Goal: Find specific page/section: Find specific page/section

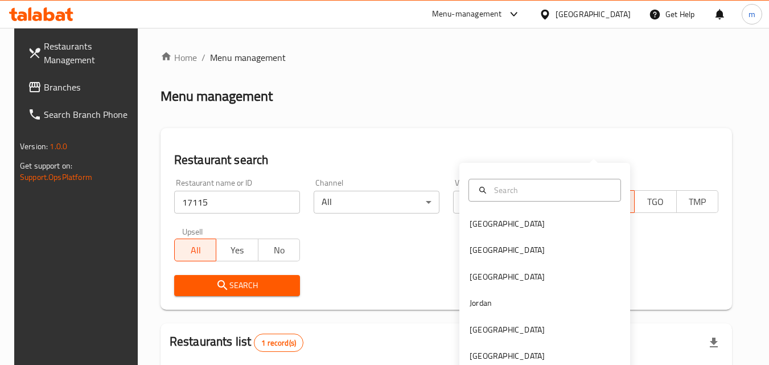
scroll to position [133, 0]
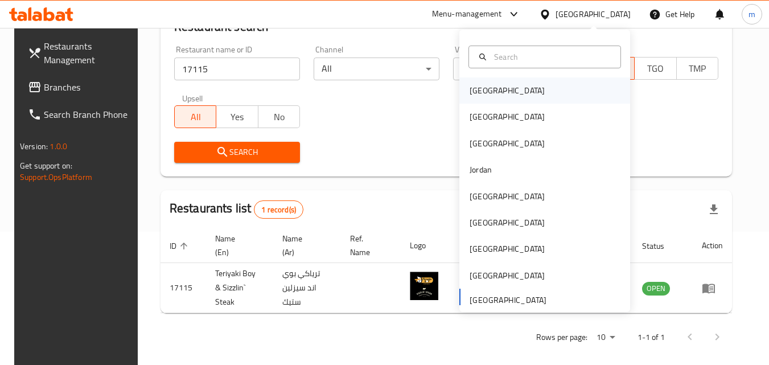
click at [511, 91] on div "[GEOGRAPHIC_DATA]" at bounding box center [544, 90] width 171 height 26
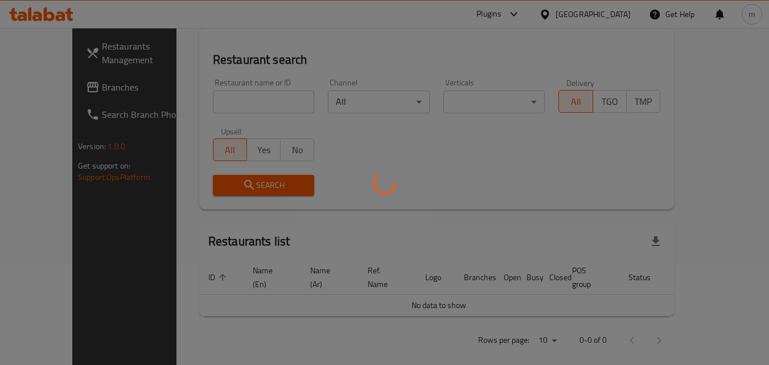
scroll to position [133, 0]
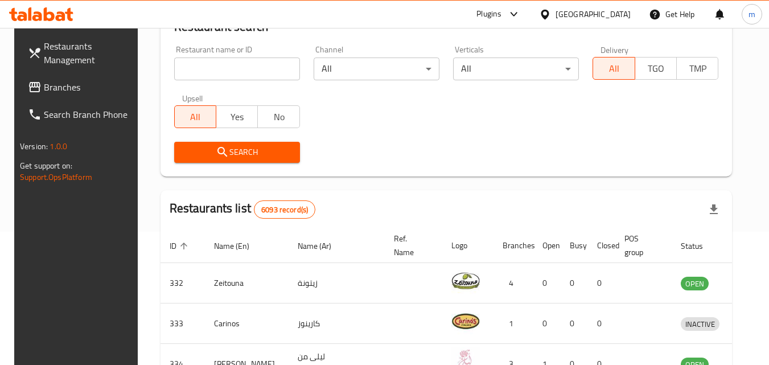
click at [65, 87] on span "Branches" at bounding box center [89, 87] width 90 height 14
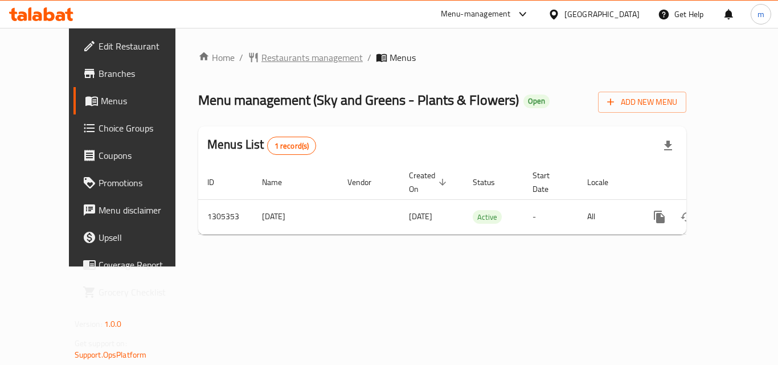
click at [261, 54] on span "Restaurants management" at bounding box center [311, 58] width 101 height 14
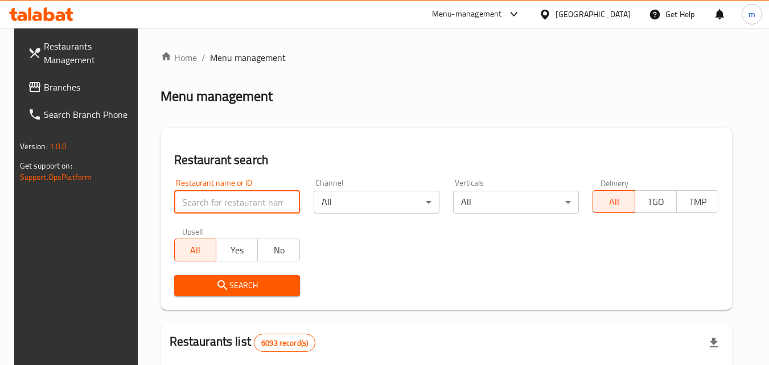
click at [204, 207] on input "search" at bounding box center [237, 202] width 126 height 23
paste input "703662"
type input "703662"
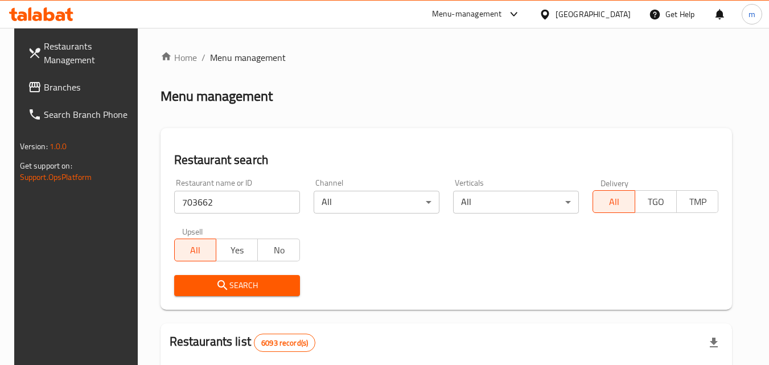
click at [247, 288] on span "Search" at bounding box center [237, 285] width 108 height 14
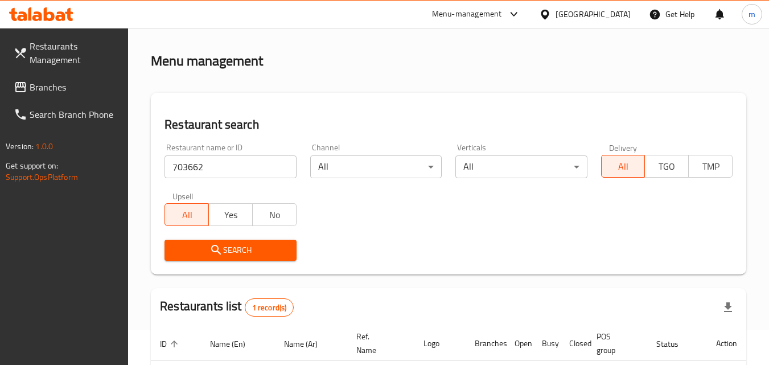
scroll to position [157, 0]
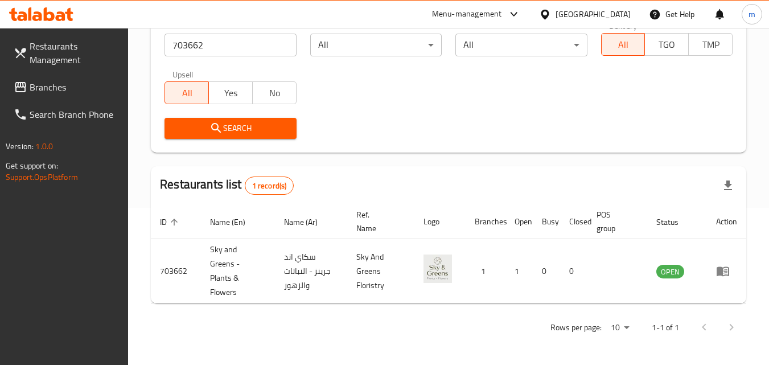
click at [630, 10] on div "[GEOGRAPHIC_DATA]" at bounding box center [593, 14] width 75 height 13
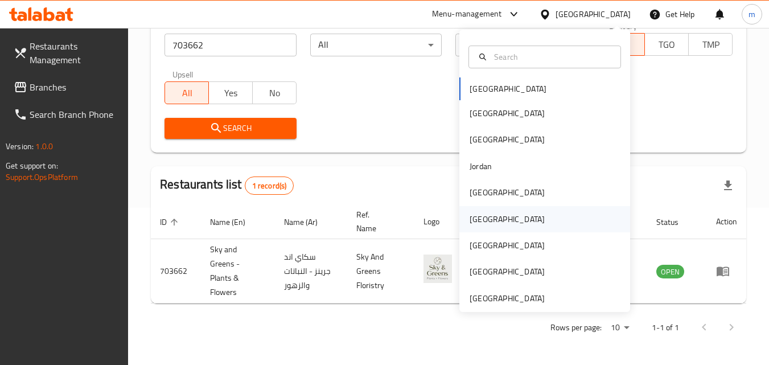
click at [475, 213] on div "[GEOGRAPHIC_DATA]" at bounding box center [507, 219] width 75 height 13
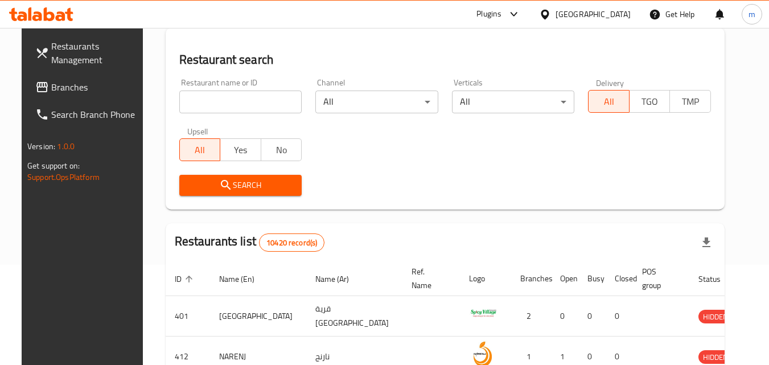
scroll to position [157, 0]
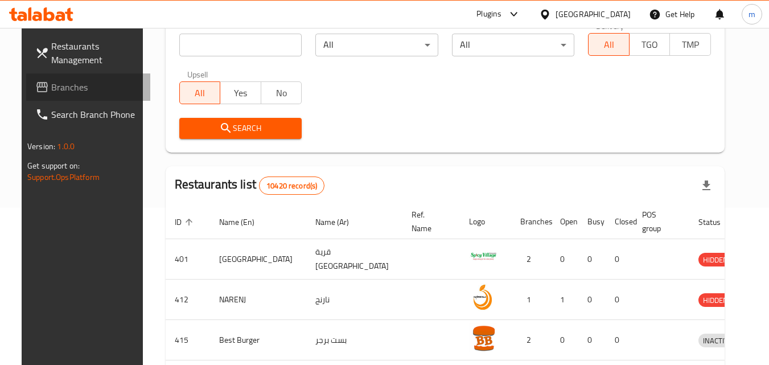
click at [51, 85] on span "Branches" at bounding box center [96, 87] width 90 height 14
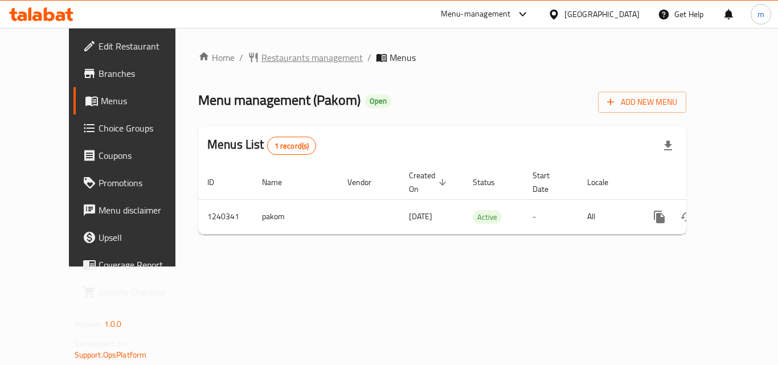
click at [262, 53] on span "Restaurants management" at bounding box center [311, 58] width 101 height 14
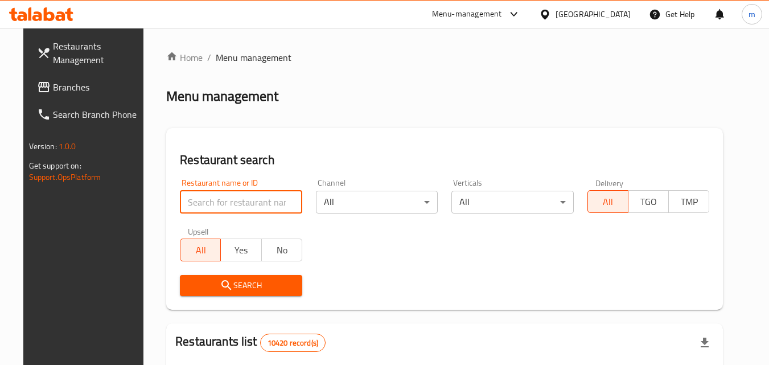
click at [236, 204] on input "search" at bounding box center [241, 202] width 122 height 23
paste input "680210"
type input "680210"
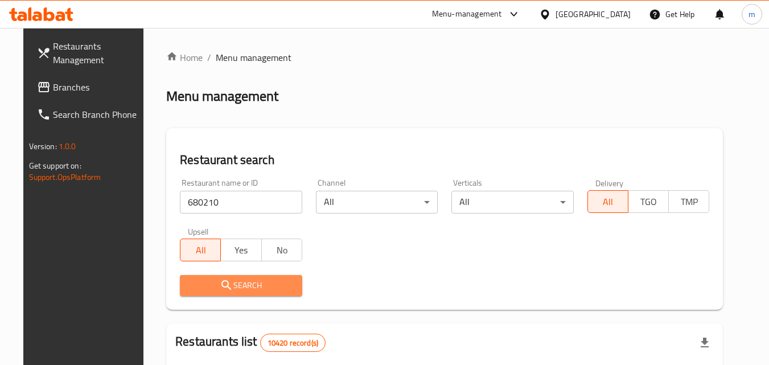
click at [232, 288] on span "Search" at bounding box center [241, 285] width 104 height 14
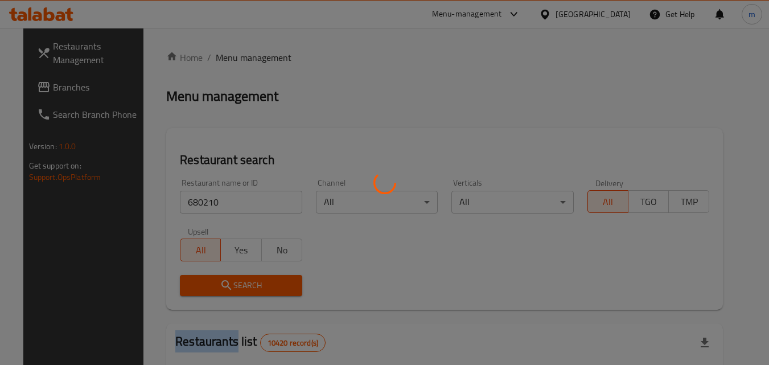
click at [235, 285] on div at bounding box center [384, 182] width 769 height 365
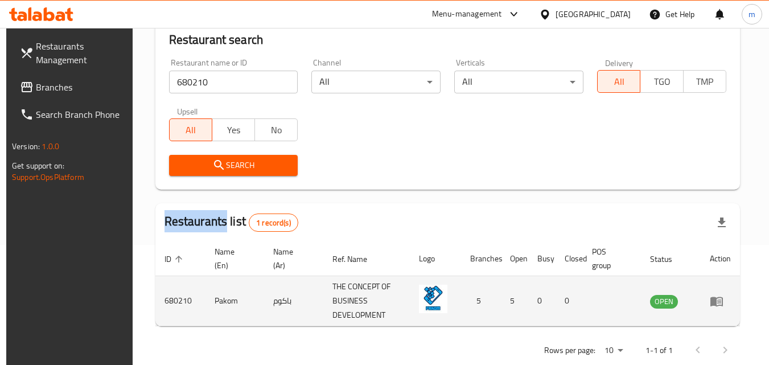
scroll to position [143, 0]
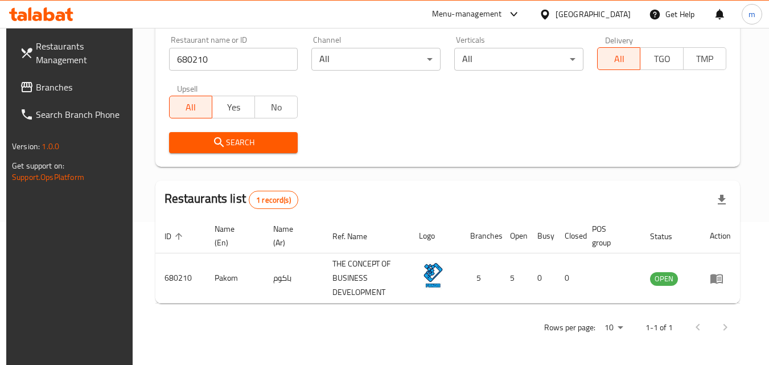
click at [353, 208] on div "Restaurants list 1 record(s)" at bounding box center [447, 199] width 585 height 39
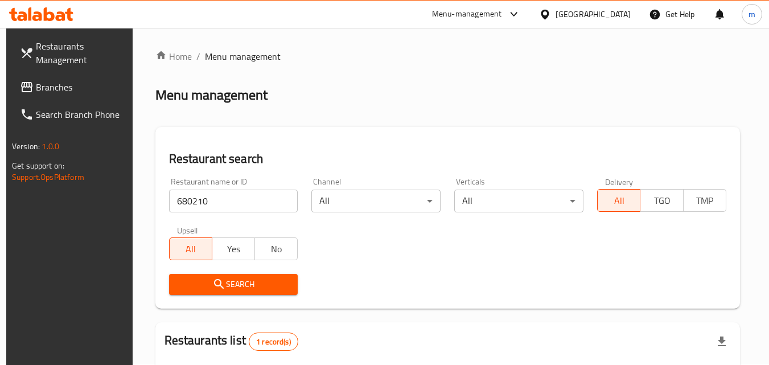
scroll to position [0, 0]
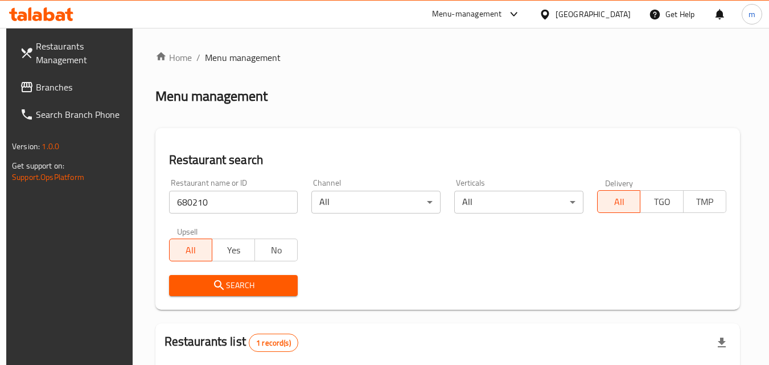
click at [621, 11] on div "[GEOGRAPHIC_DATA]" at bounding box center [593, 14] width 75 height 13
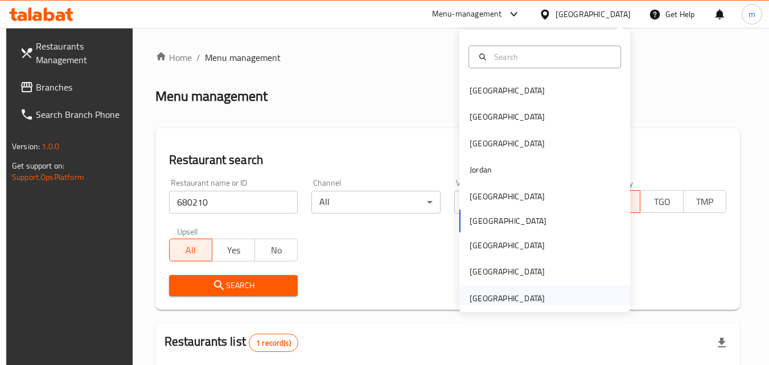
click at [537, 299] on div "[GEOGRAPHIC_DATA]" at bounding box center [507, 298] width 93 height 26
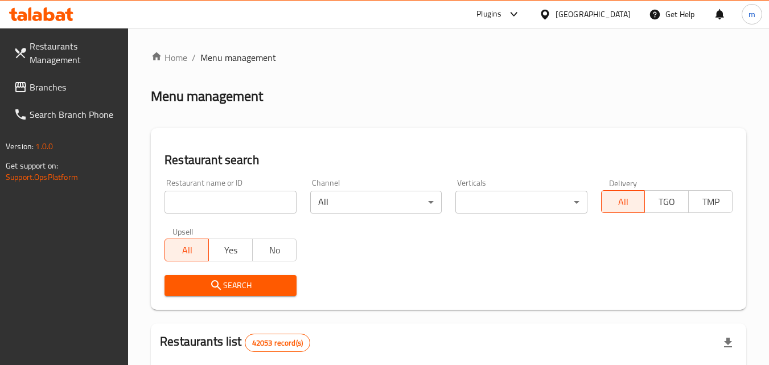
click at [86, 87] on span "Branches" at bounding box center [75, 87] width 90 height 14
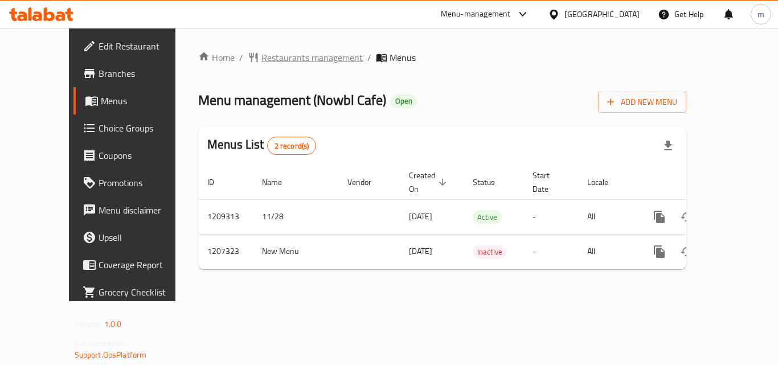
click at [280, 59] on span "Restaurants management" at bounding box center [311, 58] width 101 height 14
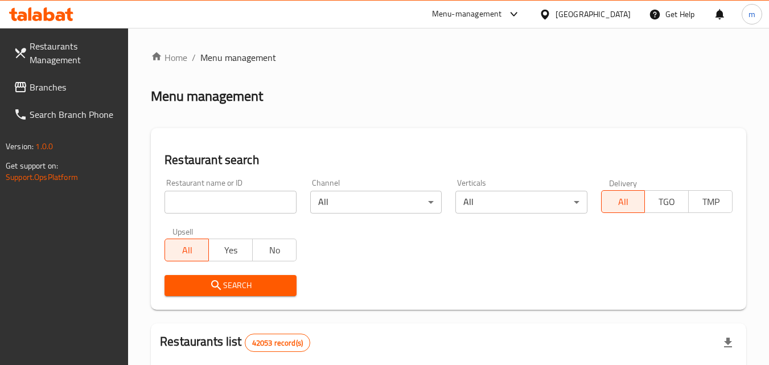
click at [245, 201] on input "search" at bounding box center [231, 202] width 132 height 23
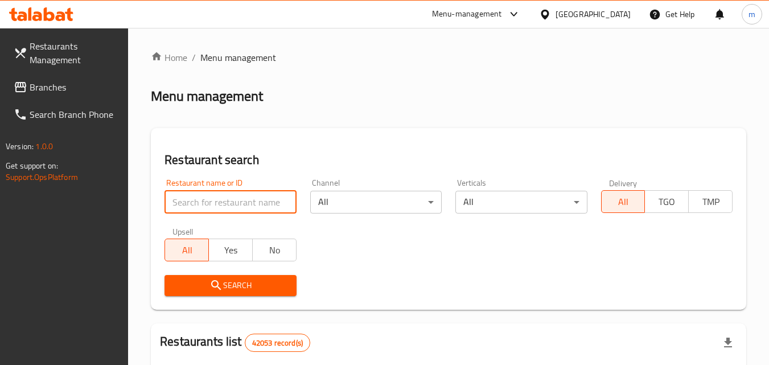
paste input "670671"
type input "670671"
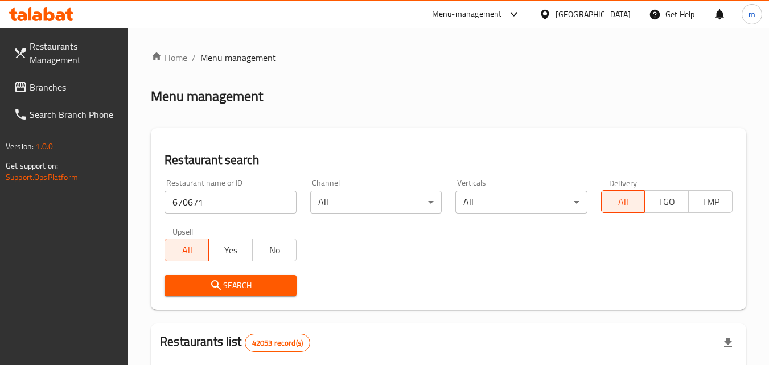
click at [264, 288] on span "Search" at bounding box center [230, 285] width 113 height 14
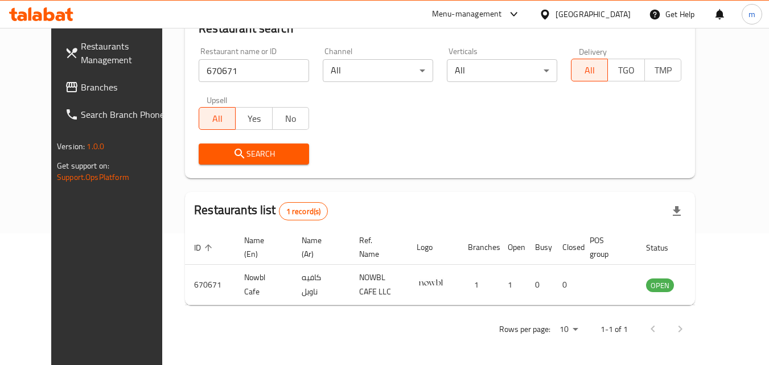
scroll to position [133, 0]
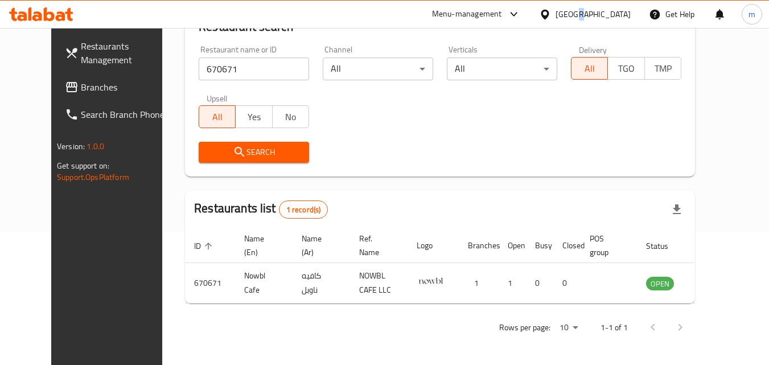
click at [578, 11] on div "[GEOGRAPHIC_DATA]" at bounding box center [593, 14] width 75 height 13
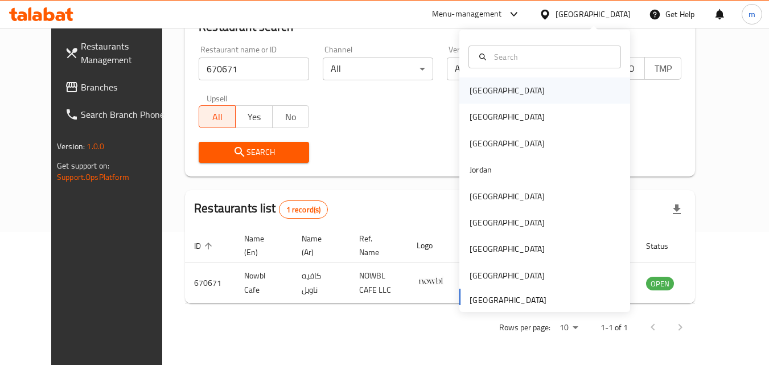
click at [500, 85] on div "[GEOGRAPHIC_DATA]" at bounding box center [544, 90] width 171 height 26
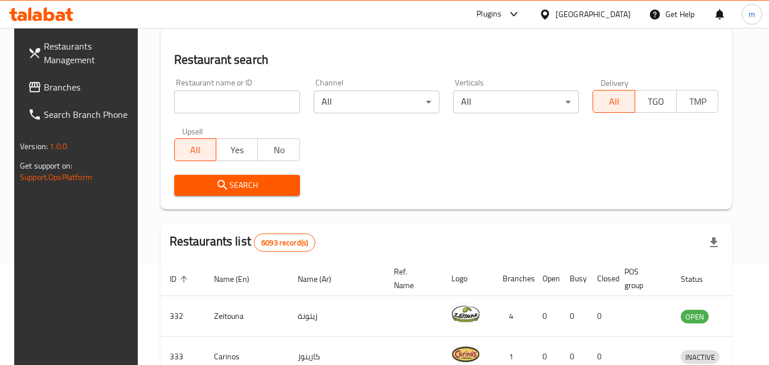
scroll to position [133, 0]
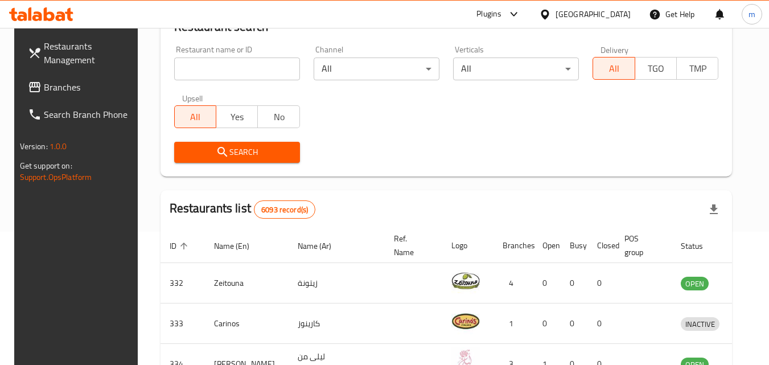
click at [44, 84] on span "Branches" at bounding box center [89, 87] width 90 height 14
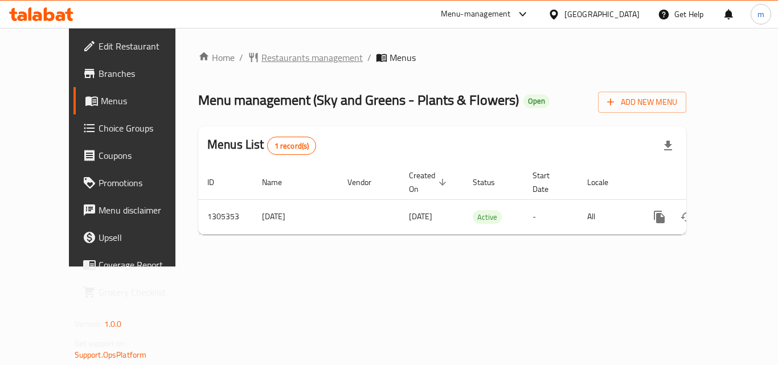
click at [278, 56] on span "Restaurants management" at bounding box center [311, 58] width 101 height 14
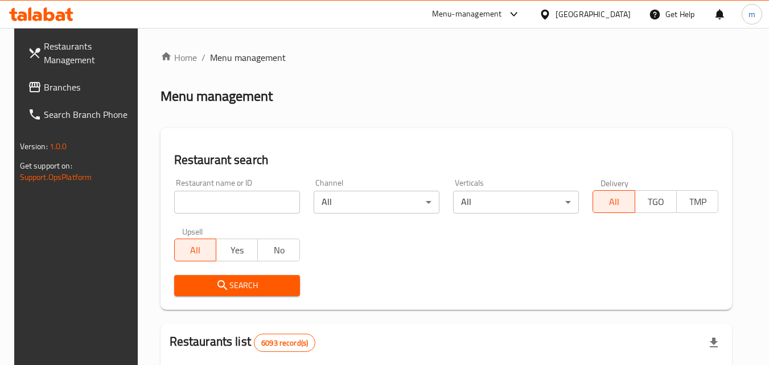
click at [225, 196] on input "search" at bounding box center [237, 202] width 126 height 23
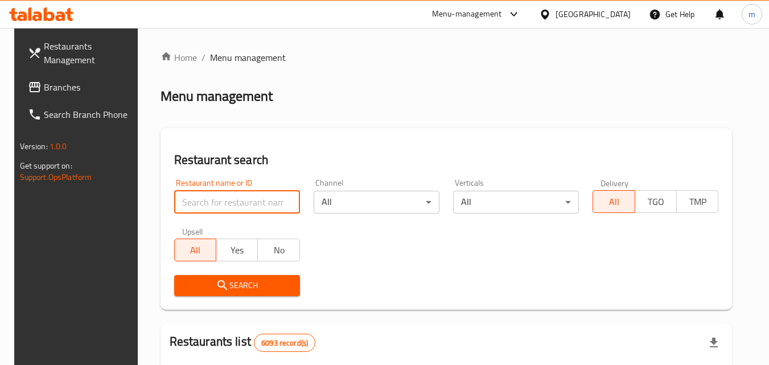
paste input "703662"
type input "703662"
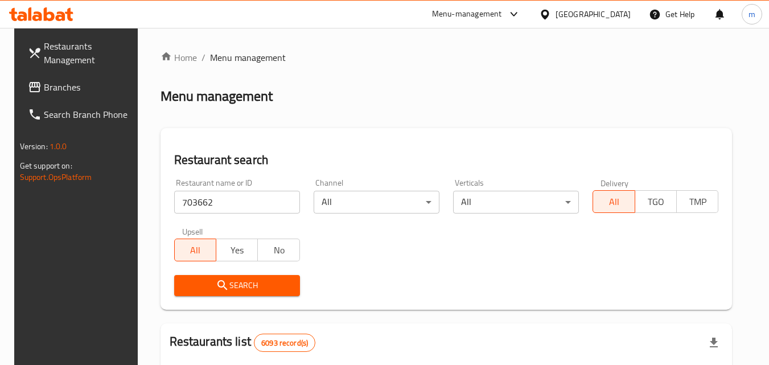
click at [220, 282] on icon "submit" at bounding box center [223, 285] width 14 height 14
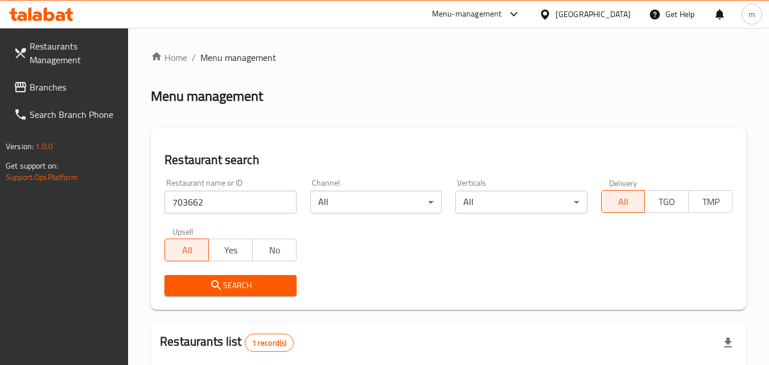
click at [551, 14] on icon at bounding box center [545, 15] width 12 height 12
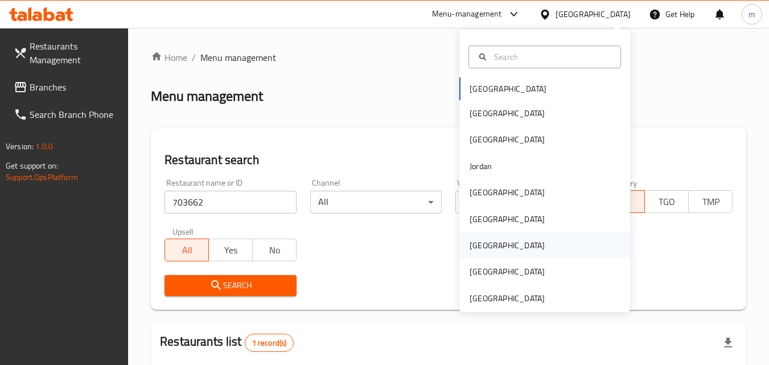
click at [479, 247] on div "Qatar" at bounding box center [507, 245] width 75 height 13
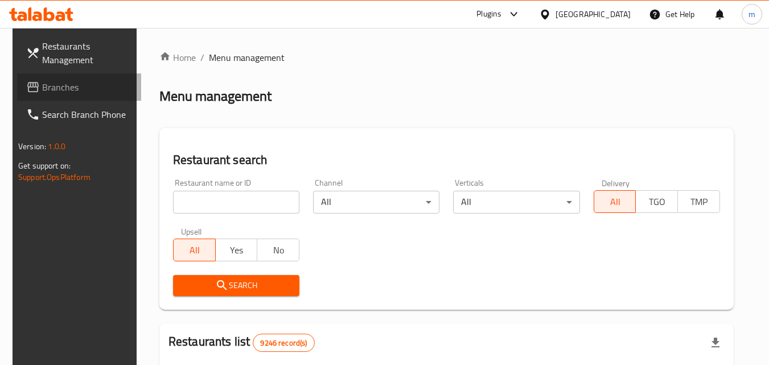
click at [63, 81] on span "Branches" at bounding box center [87, 87] width 90 height 14
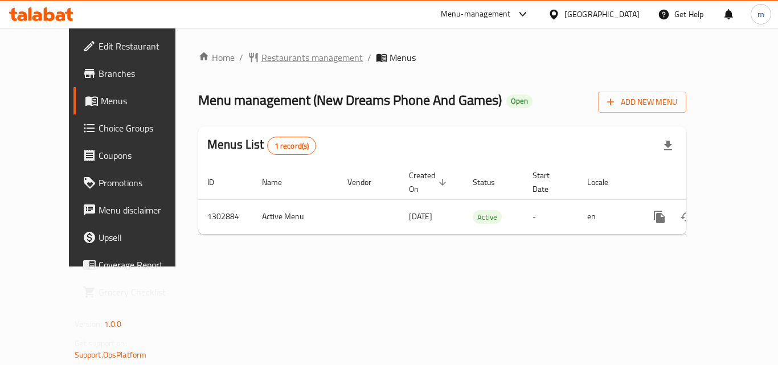
click at [268, 51] on span "Restaurants management" at bounding box center [311, 58] width 101 height 14
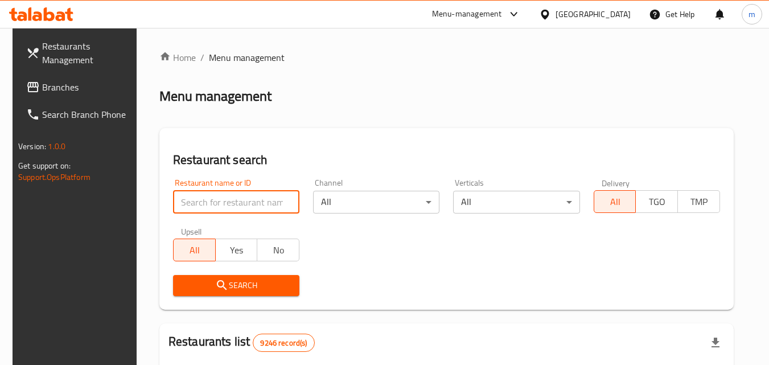
click at [208, 207] on input "search" at bounding box center [236, 202] width 126 height 23
type input "v"
paste input "702560"
type input "702560"
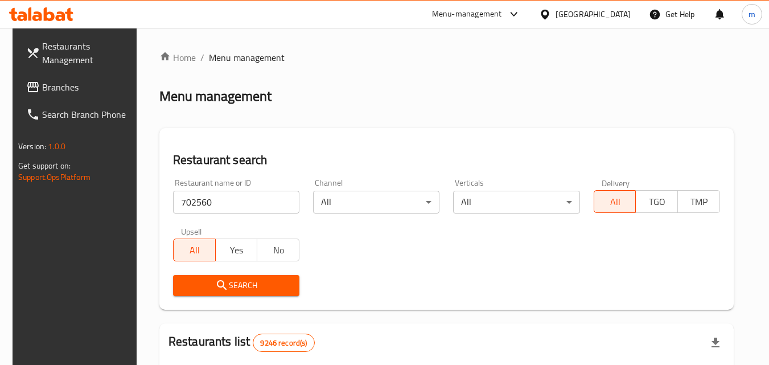
click at [215, 291] on icon "submit" at bounding box center [222, 285] width 14 height 14
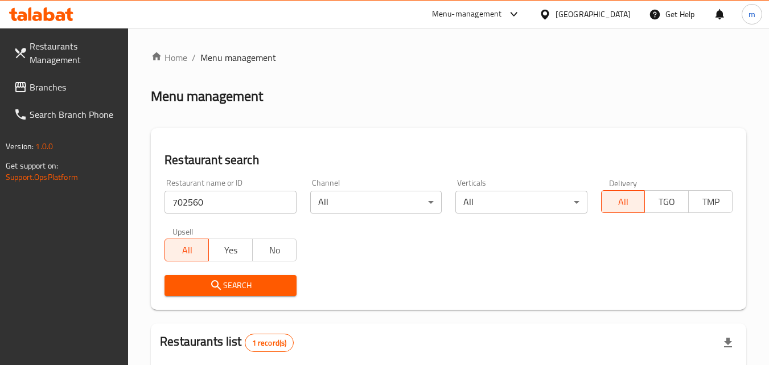
click at [614, 10] on div "Qatar" at bounding box center [593, 14] width 75 height 13
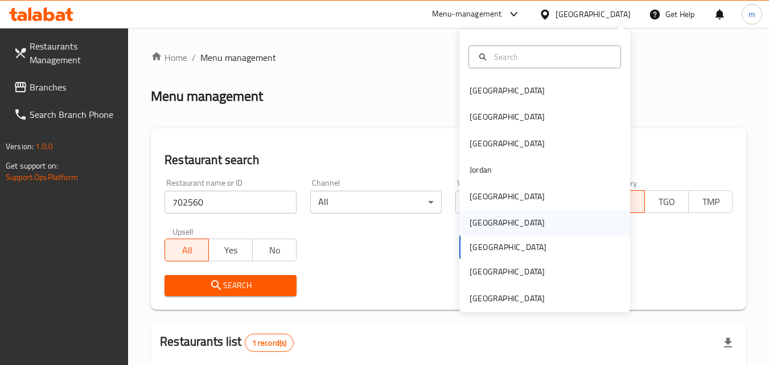
click at [485, 216] on div "Oman" at bounding box center [507, 223] width 93 height 26
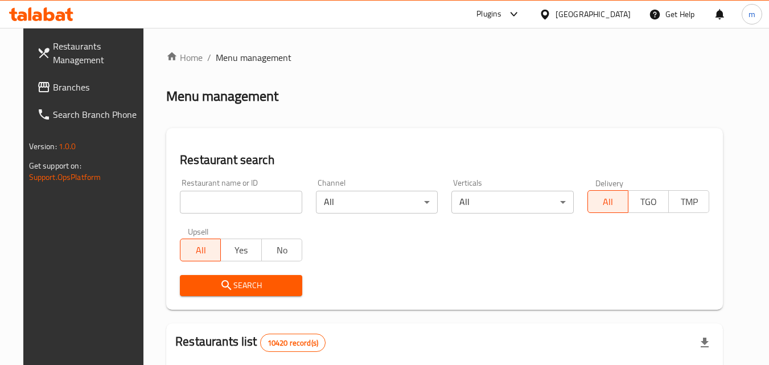
click at [65, 81] on span "Branches" at bounding box center [98, 87] width 90 height 14
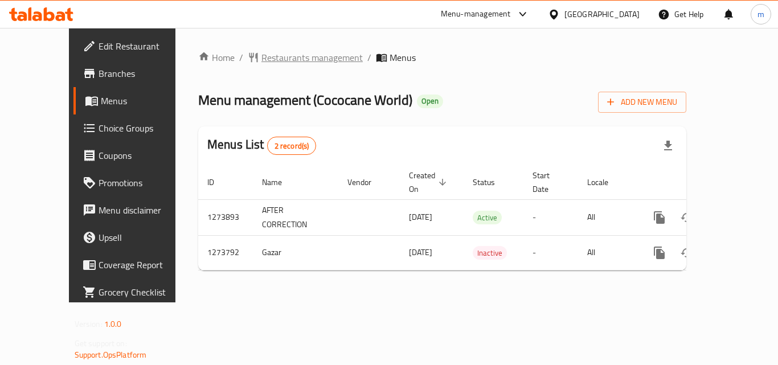
click at [266, 61] on span "Restaurants management" at bounding box center [311, 58] width 101 height 14
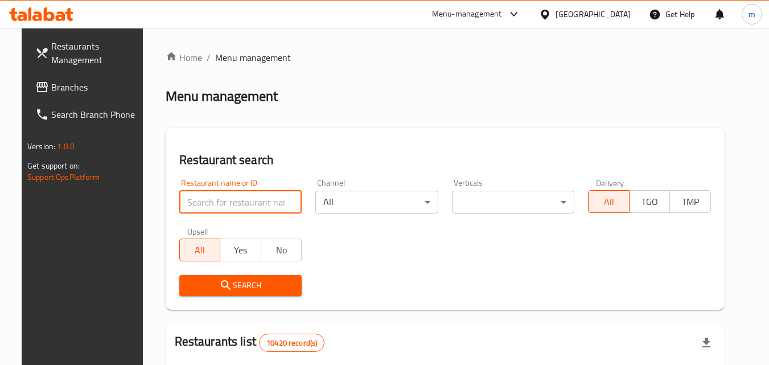
click at [224, 204] on input "search" at bounding box center [240, 202] width 123 height 23
paste input "690978"
type input "690978"
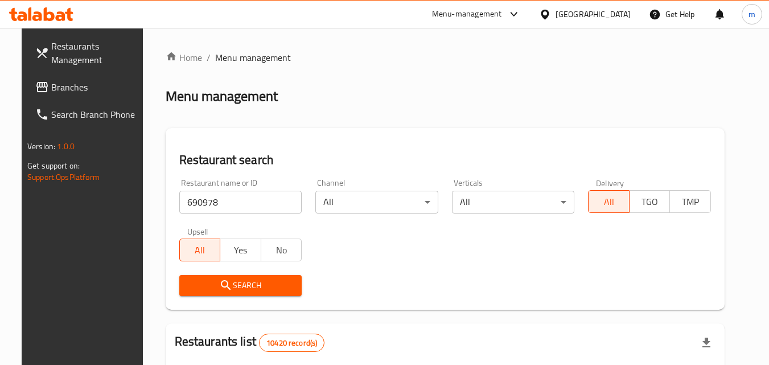
click at [237, 286] on span "Search" at bounding box center [240, 285] width 105 height 14
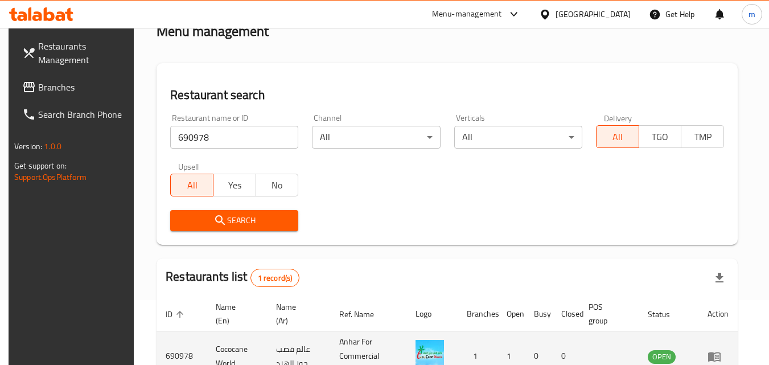
scroll to position [143, 0]
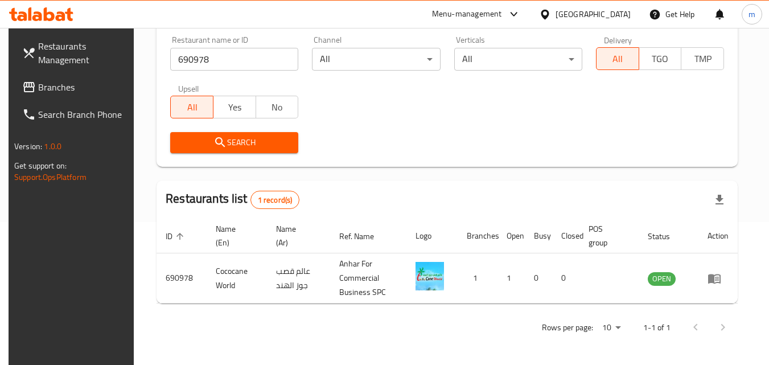
click at [613, 13] on div "[GEOGRAPHIC_DATA]" at bounding box center [593, 14] width 75 height 13
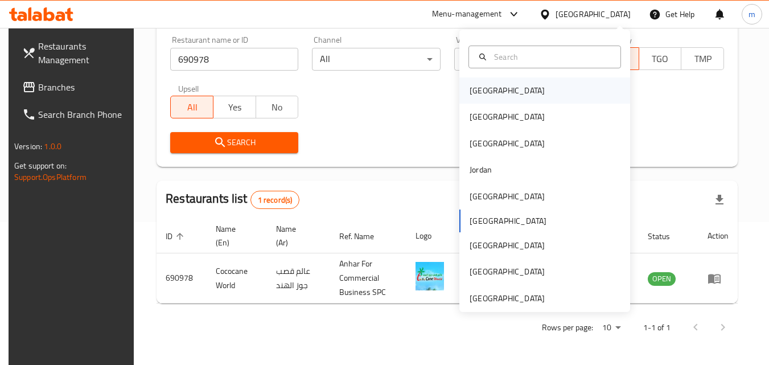
click at [526, 94] on div "[GEOGRAPHIC_DATA]" at bounding box center [544, 90] width 171 height 26
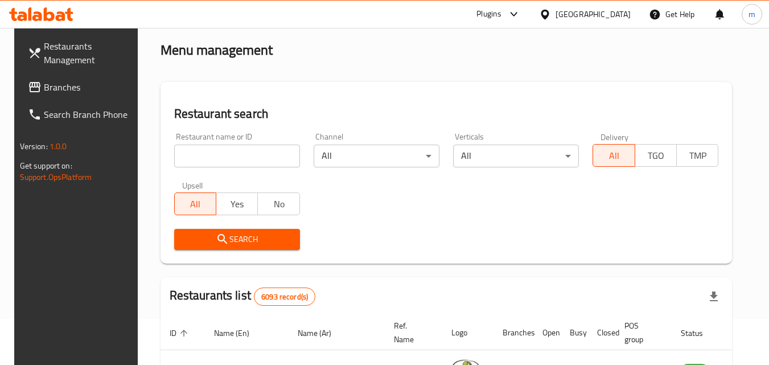
scroll to position [29, 0]
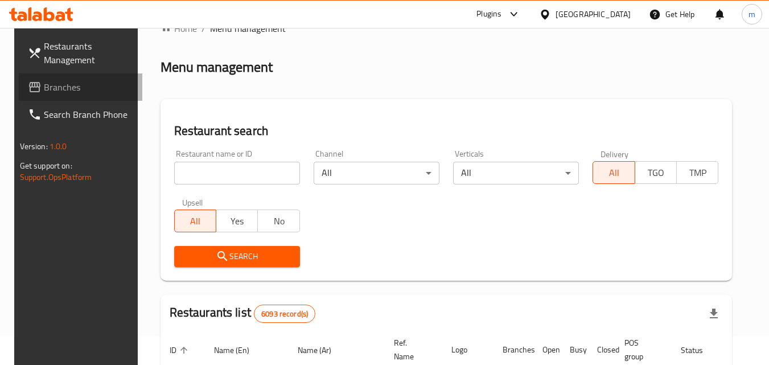
click at [63, 81] on span "Branches" at bounding box center [89, 87] width 90 height 14
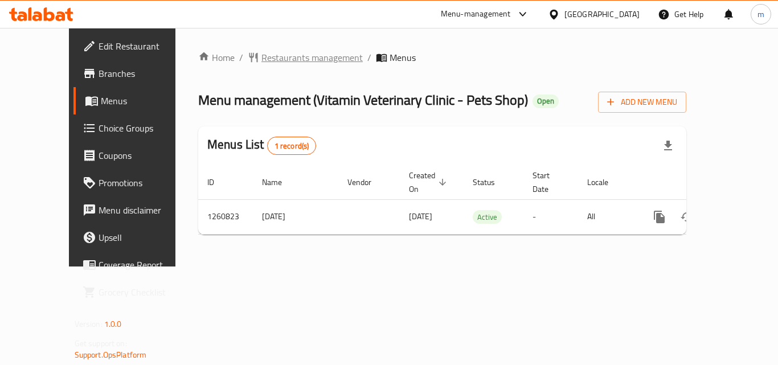
click at [261, 52] on span "Restaurants management" at bounding box center [311, 58] width 101 height 14
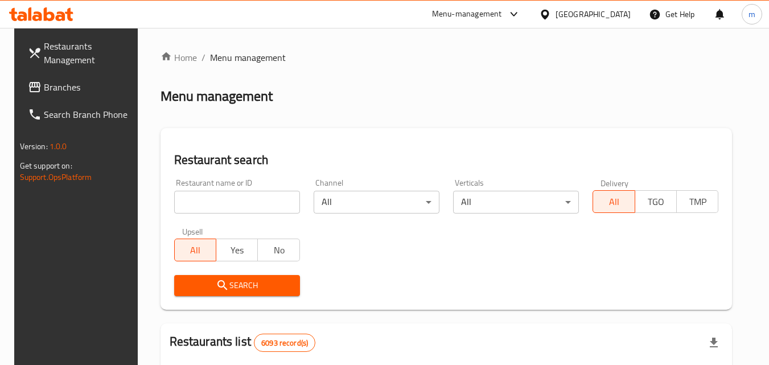
click at [236, 205] on input "search" at bounding box center [237, 202] width 126 height 23
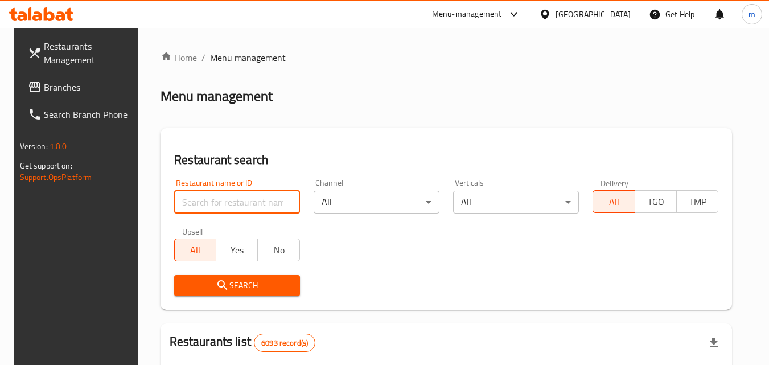
paste input "684813"
type input "684813"
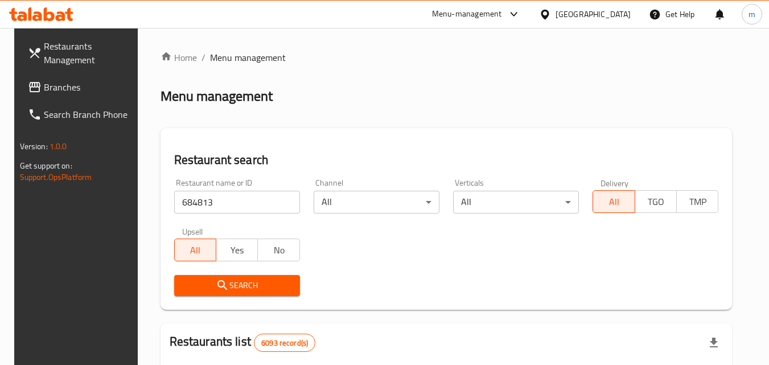
click at [225, 279] on span "Search" at bounding box center [237, 285] width 108 height 14
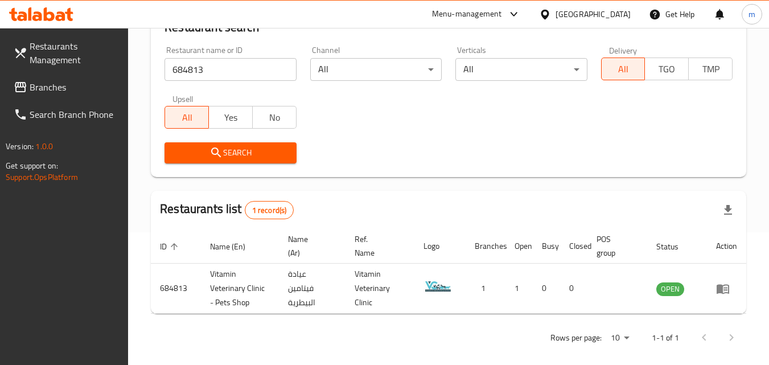
scroll to position [143, 0]
